Goal: Book appointment/travel/reservation

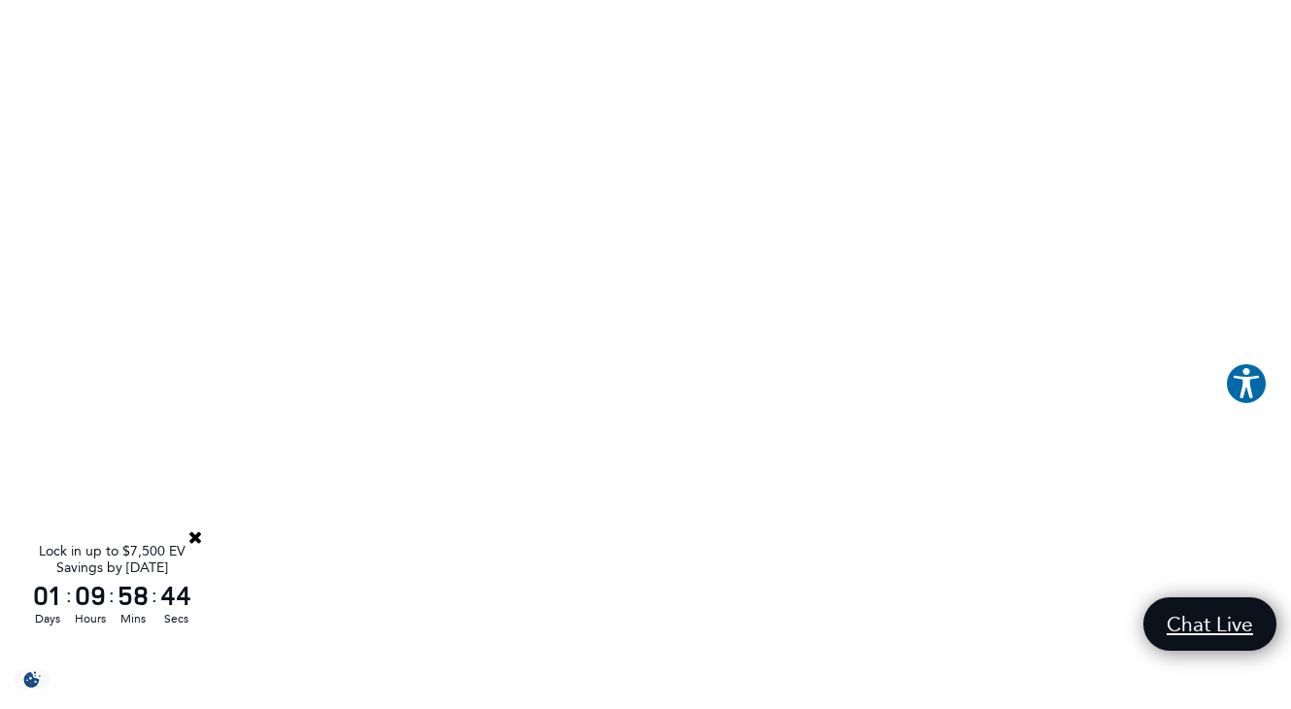
scroll to position [325, 0]
